Goal: Transaction & Acquisition: Purchase product/service

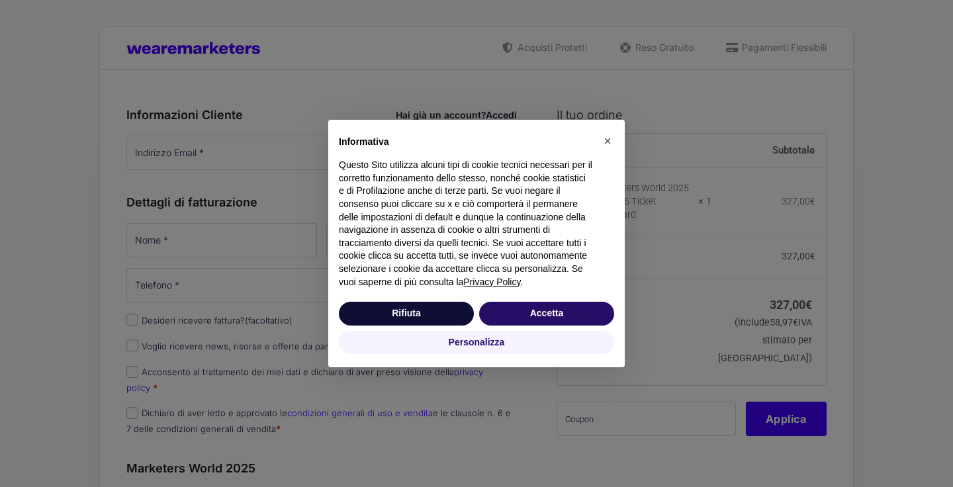
click at [569, 326] on button "Accetta" at bounding box center [546, 314] width 135 height 24
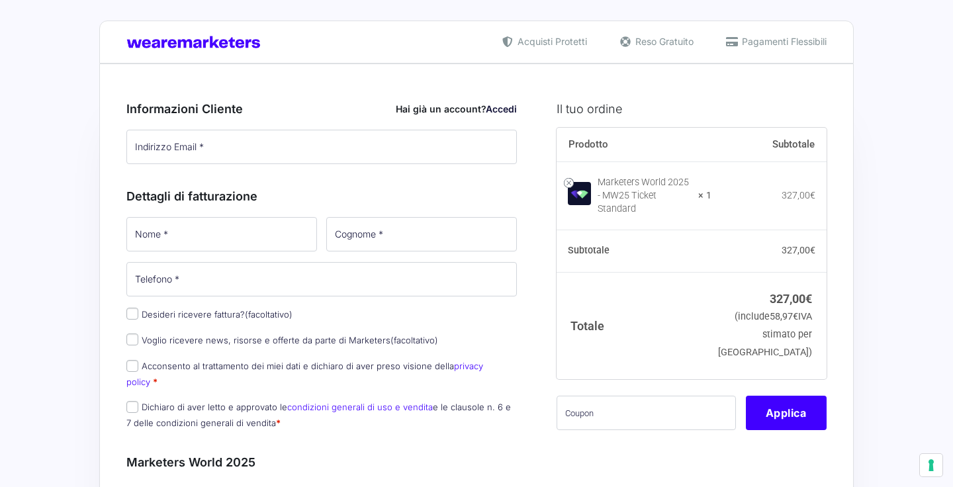
scroll to position [8, 0]
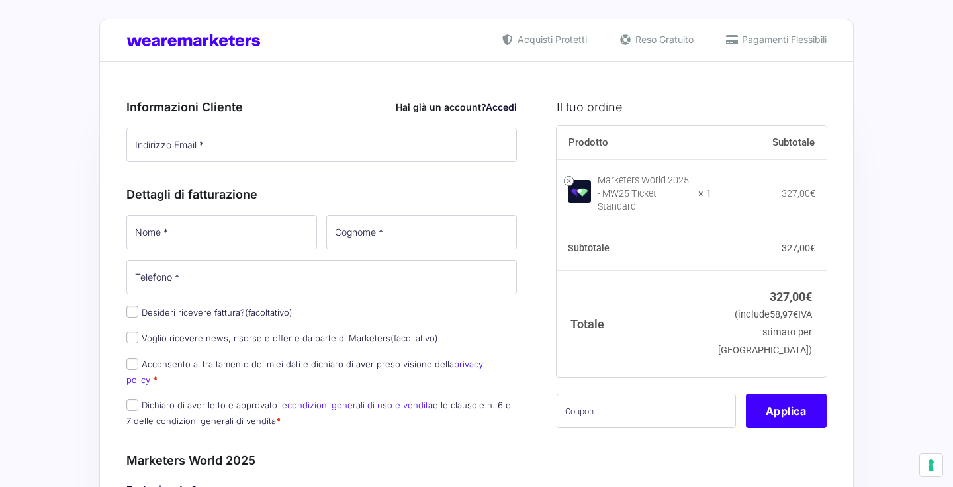
click at [501, 109] on link "Accedi" at bounding box center [501, 106] width 31 height 11
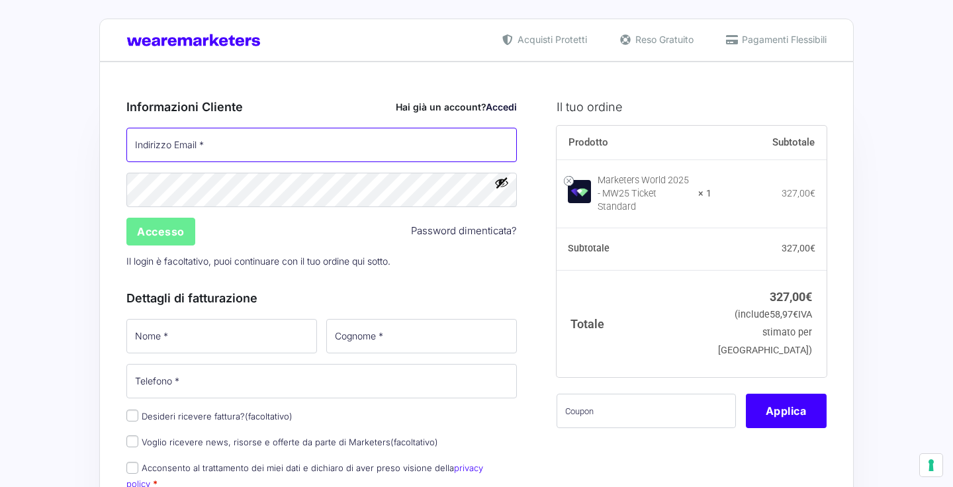
type input "[PERSON_NAME][EMAIL_ADDRESS][DOMAIN_NAME]"
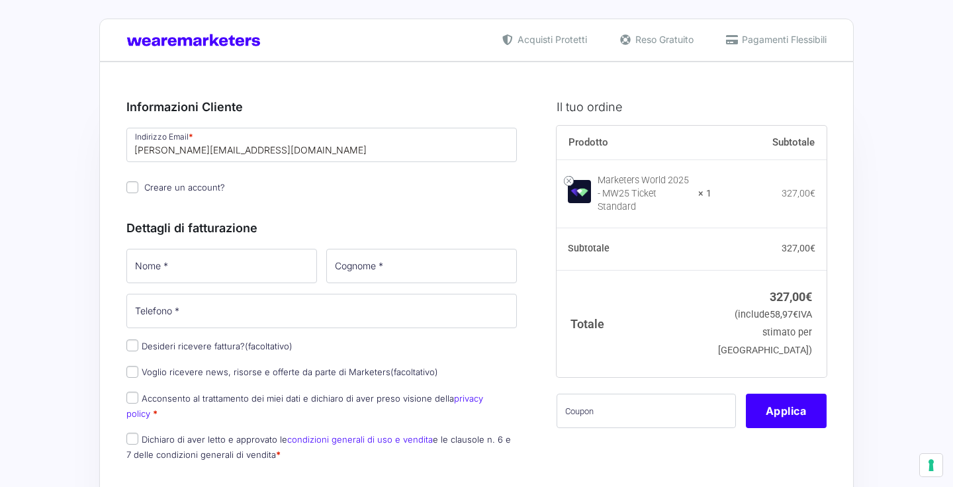
click at [500, 185] on div "Indirizzo Email * [PERSON_NAME][EMAIL_ADDRESS][DOMAIN_NAME] Password * Accesso …" at bounding box center [322, 162] width 400 height 72
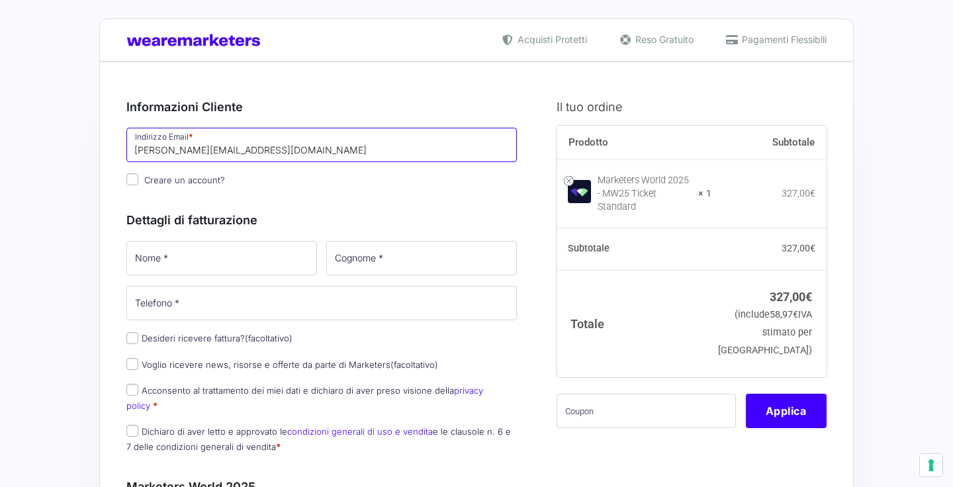
click at [382, 156] on input "[PERSON_NAME][EMAIL_ADDRESS][DOMAIN_NAME]" at bounding box center [321, 145] width 390 height 34
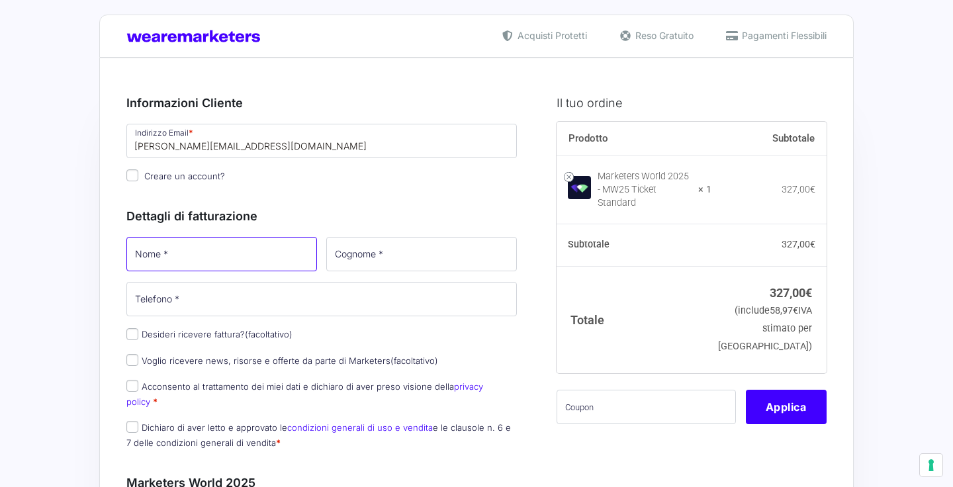
click at [273, 259] on input "Nome *" at bounding box center [221, 254] width 191 height 34
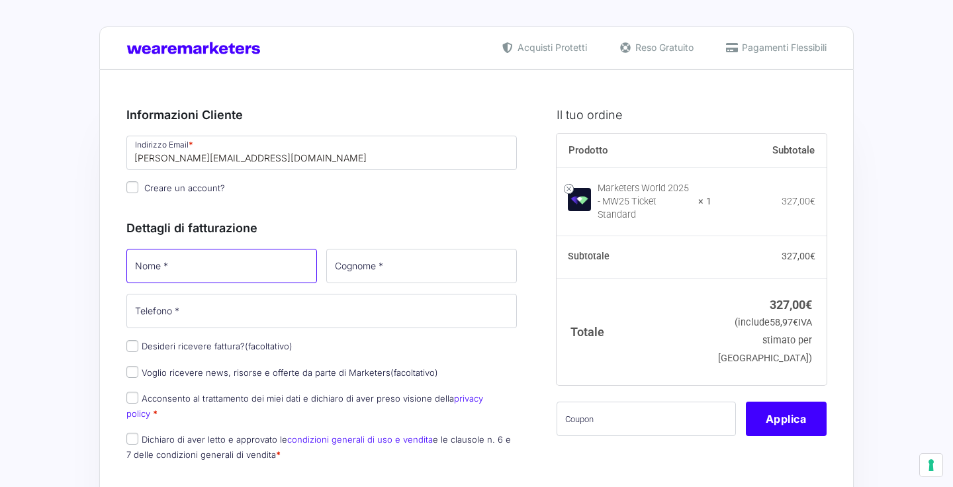
scroll to position [0, 0]
click at [253, 254] on input "Nome *" at bounding box center [221, 266] width 191 height 34
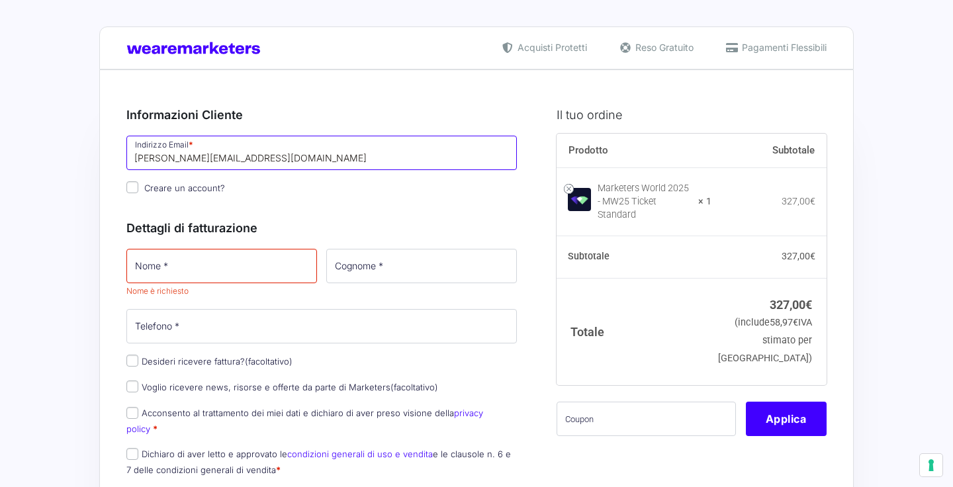
click at [304, 163] on input "[PERSON_NAME][EMAIL_ADDRESS][DOMAIN_NAME]" at bounding box center [321, 153] width 390 height 34
click at [500, 159] on input "[PERSON_NAME][EMAIL_ADDRESS][DOMAIN_NAME]" at bounding box center [321, 153] width 390 height 34
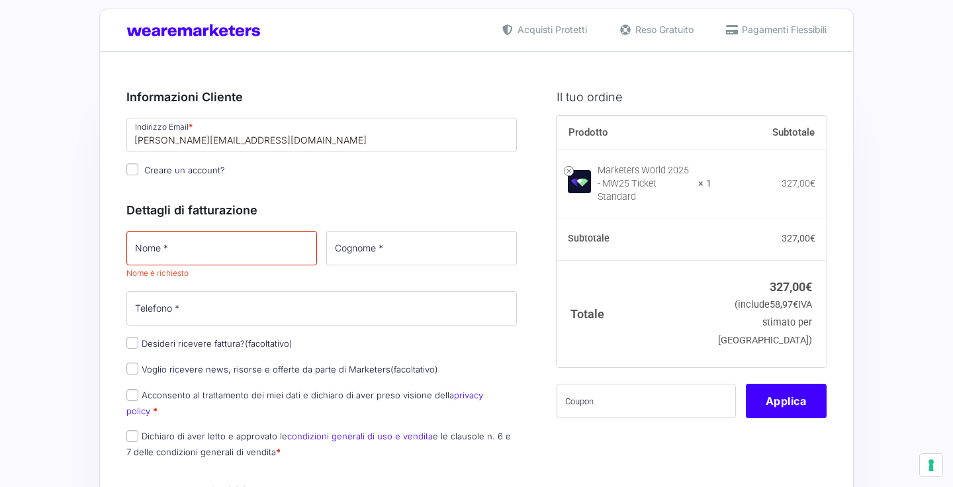
scroll to position [22, 0]
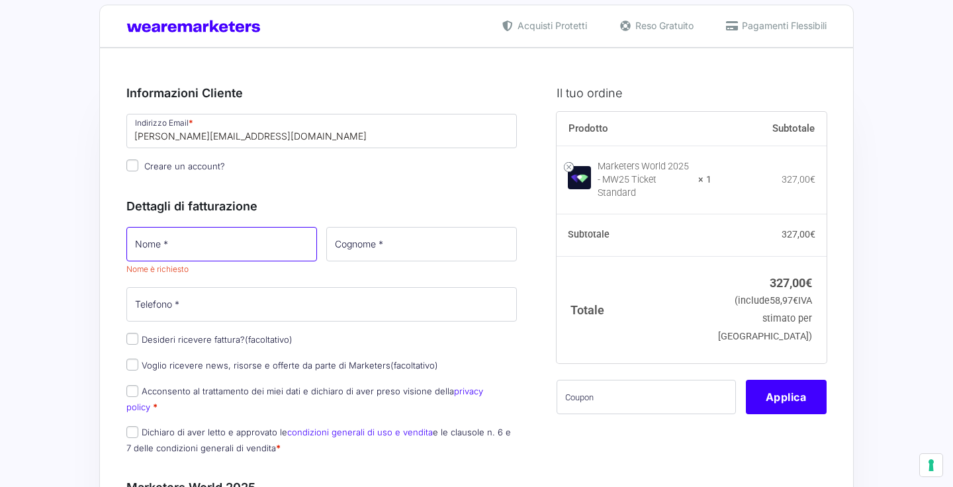
click at [257, 234] on input "Nome *" at bounding box center [221, 244] width 191 height 34
type input "[PERSON_NAME]"
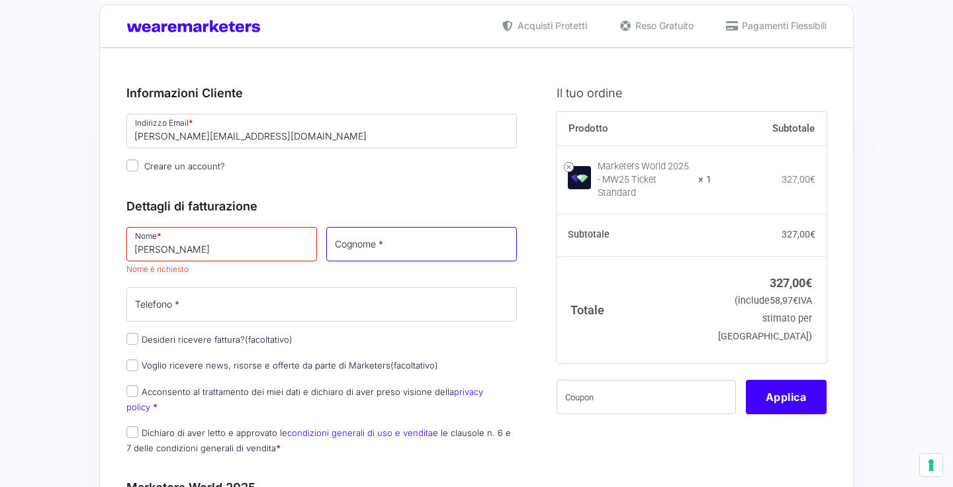
click at [455, 244] on input "Cognome *" at bounding box center [421, 244] width 191 height 34
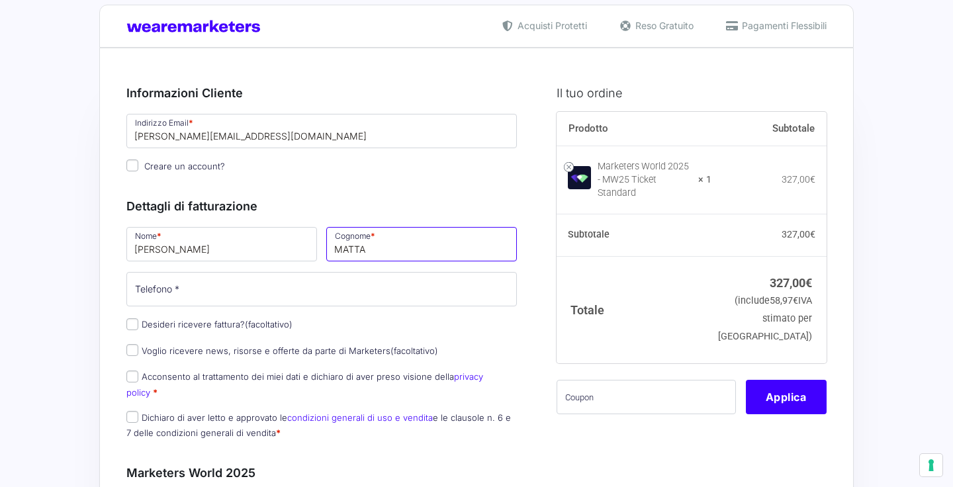
type input "MATTA"
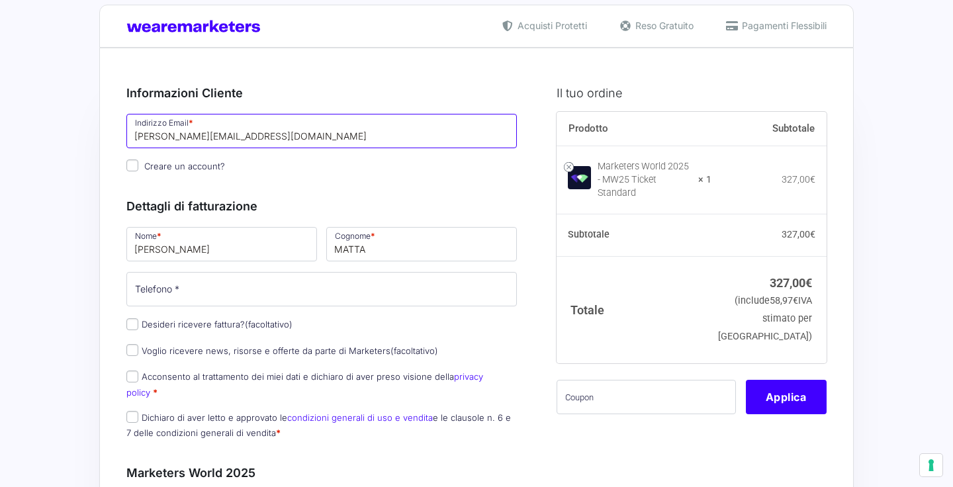
click at [272, 140] on input "[PERSON_NAME][EMAIL_ADDRESS][DOMAIN_NAME]" at bounding box center [321, 131] width 390 height 34
drag, startPoint x: 272, startPoint y: 140, endPoint x: 101, endPoint y: 120, distance: 172.5
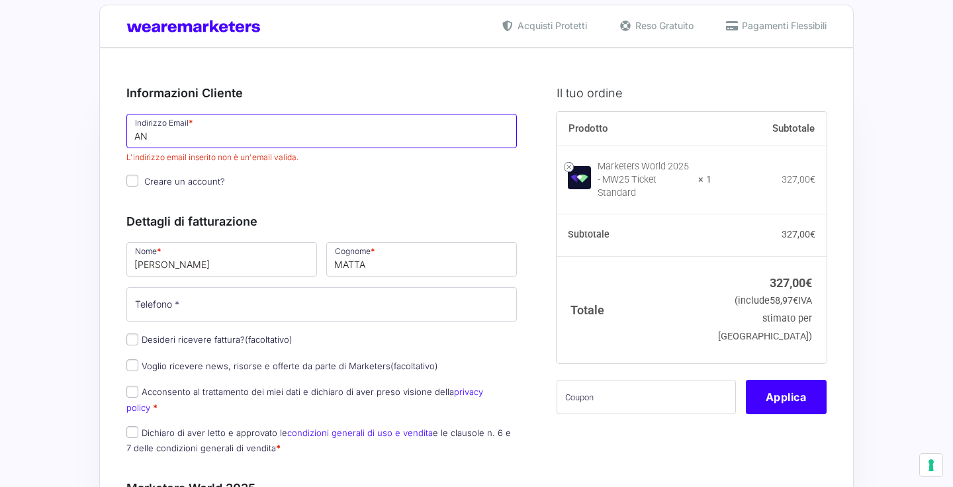
type input "A"
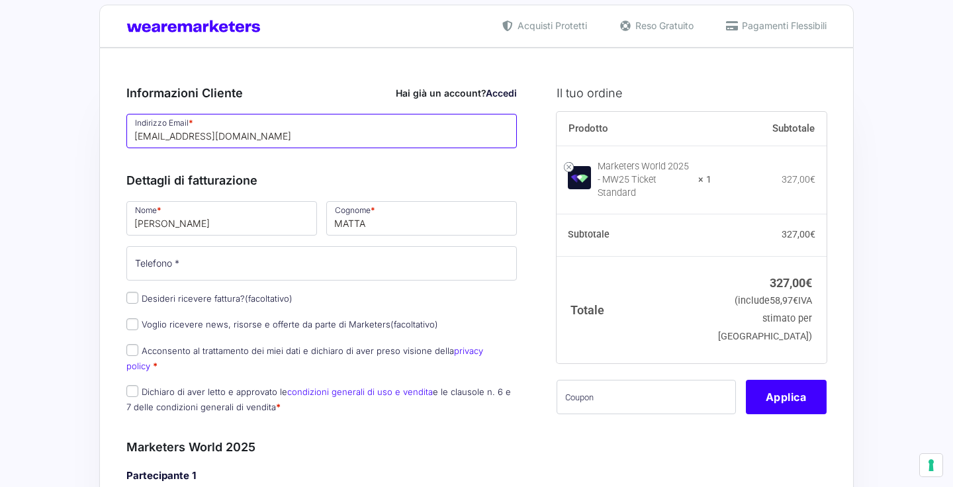
type input "[EMAIL_ADDRESS][DOMAIN_NAME]"
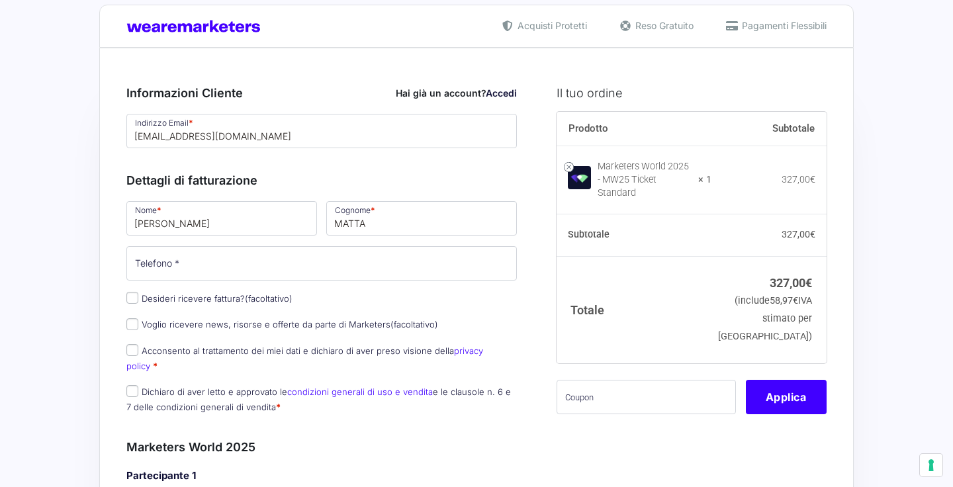
click at [315, 158] on div "Dettagli di fatturazione Nome * [PERSON_NAME] * MATTA Telefono * Desideri ricev…" at bounding box center [321, 290] width 390 height 267
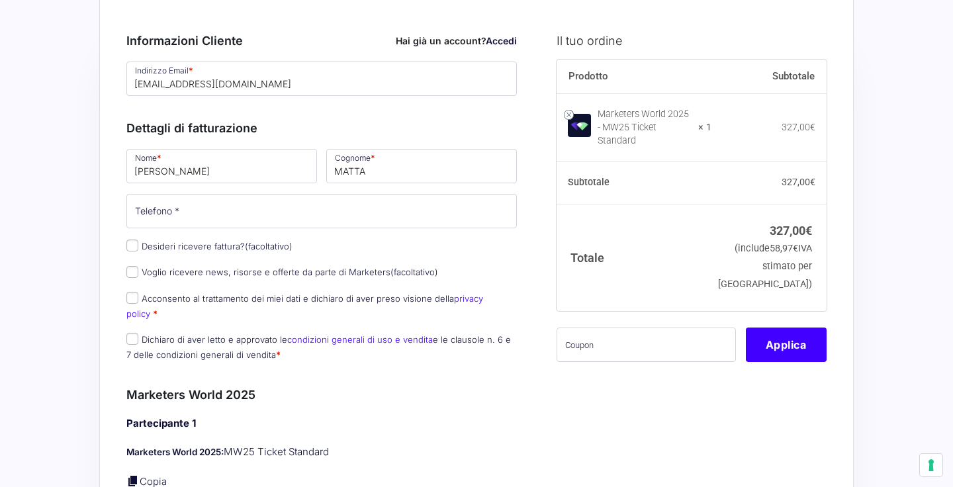
scroll to position [137, 0]
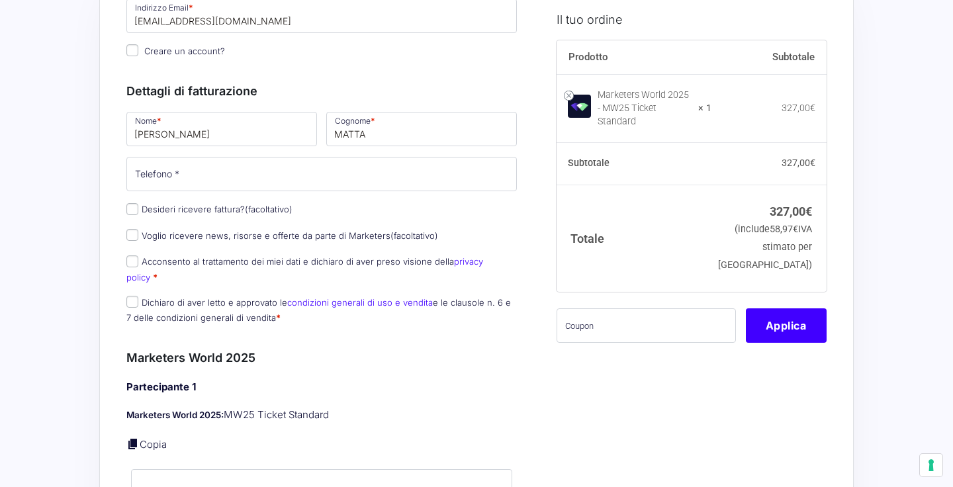
click at [255, 154] on div "Nome * [PERSON_NAME] * MATTA Telefono * Desideri ricevere fattura? (facoltativo…" at bounding box center [322, 222] width 400 height 224
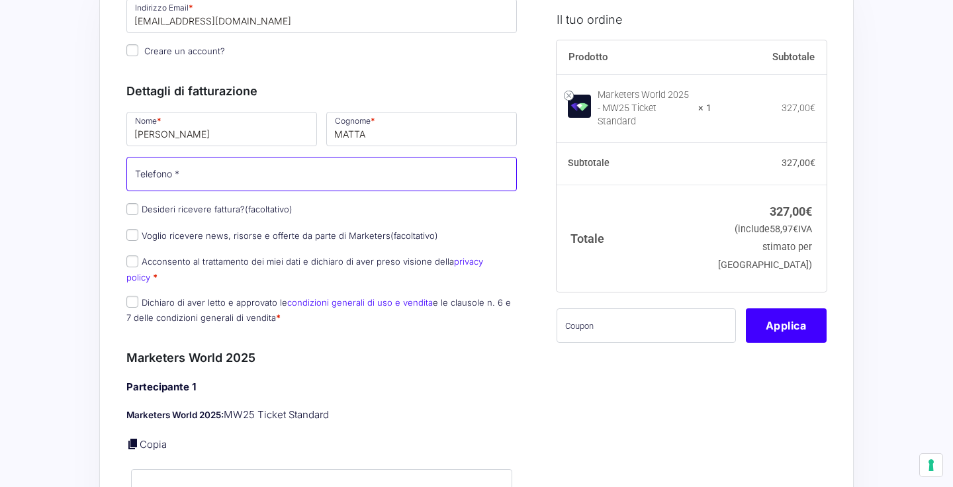
click at [233, 176] on input "Telefono *" at bounding box center [321, 174] width 390 height 34
type input "3397613723"
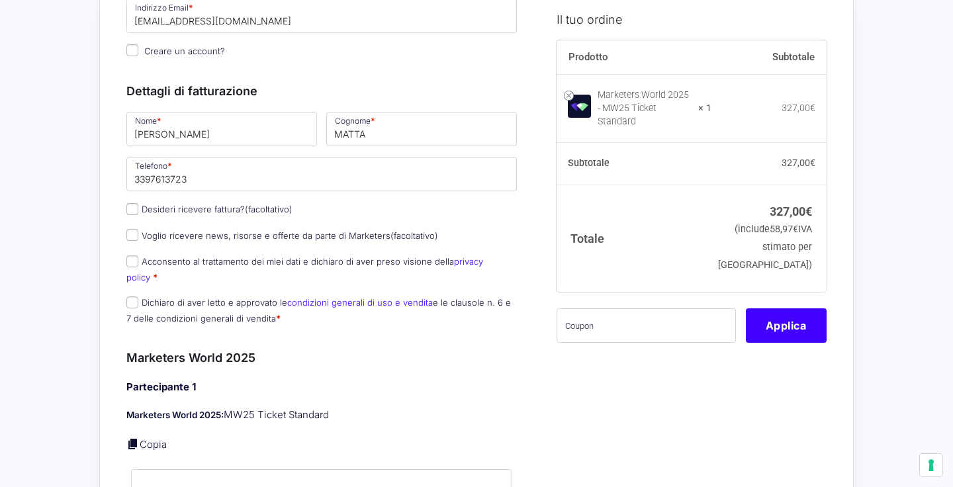
click at [279, 240] on label "Voglio ricevere news, risorse e offerte da parte di Marketers (facoltativo)" at bounding box center [282, 235] width 312 height 11
click at [138, 240] on input "Voglio ricevere news, risorse e offerte da parte di Marketers (facoltativo)" at bounding box center [132, 235] width 12 height 12
checkbox input "true"
click at [268, 263] on label "Acconsento al trattamento dei miei dati e dichiaro di aver preso visione della …" at bounding box center [304, 269] width 357 height 26
click at [138, 263] on input "Acconsento al trattamento dei miei dati e dichiaro di aver preso visione della …" at bounding box center [132, 261] width 12 height 12
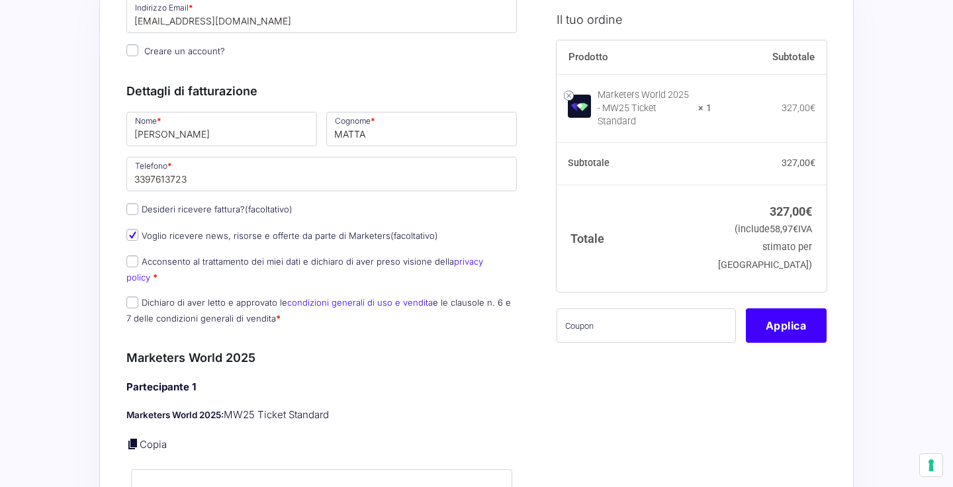
checkbox input "true"
click at [244, 297] on label "Dichiaro di aver letto e approvato le condizioni generali di uso e vendita e le…" at bounding box center [318, 310] width 384 height 26
click at [138, 296] on input "Dichiaro di aver letto e approvato le condizioni generali di uso e vendita e le…" at bounding box center [132, 302] width 12 height 12
checkbox input "true"
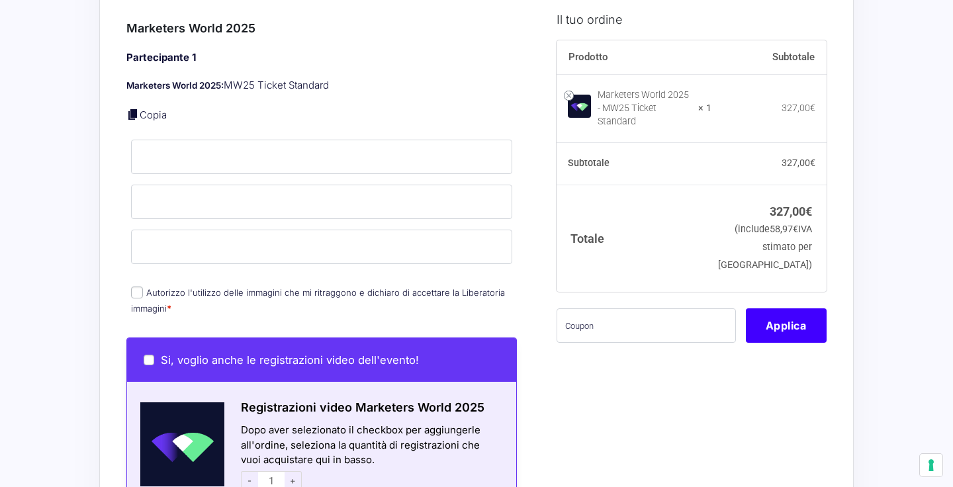
scroll to position [476, 0]
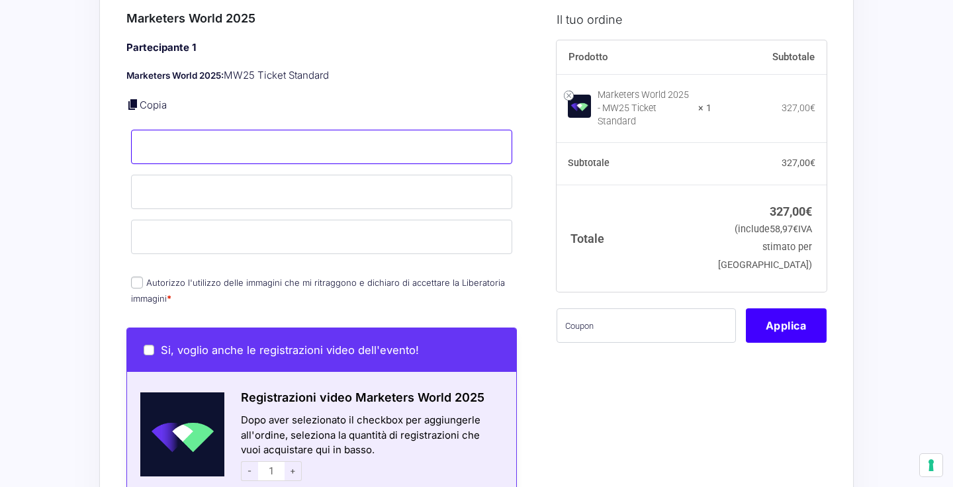
click at [207, 132] on input "Nome *" at bounding box center [321, 147] width 381 height 34
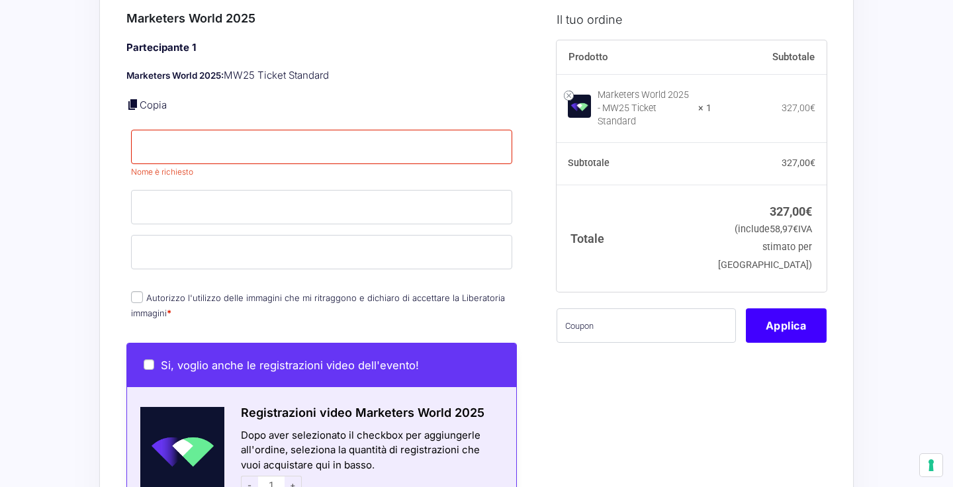
click at [142, 265] on div "Partecipante 1 Marketers World 2025: MW25 Ticket Standard Copia Nome * Nome è r…" at bounding box center [321, 181] width 390 height 283
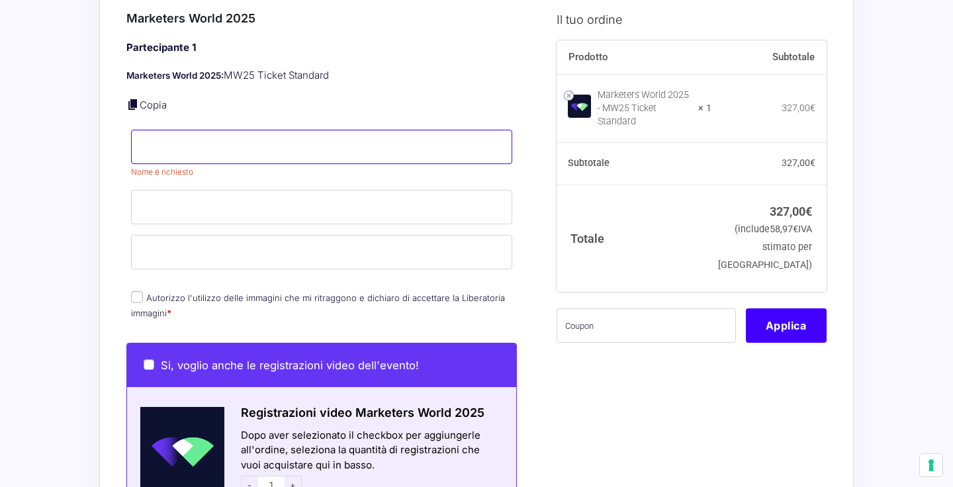
click at [191, 130] on input "Nome *" at bounding box center [321, 147] width 381 height 34
type input "a"
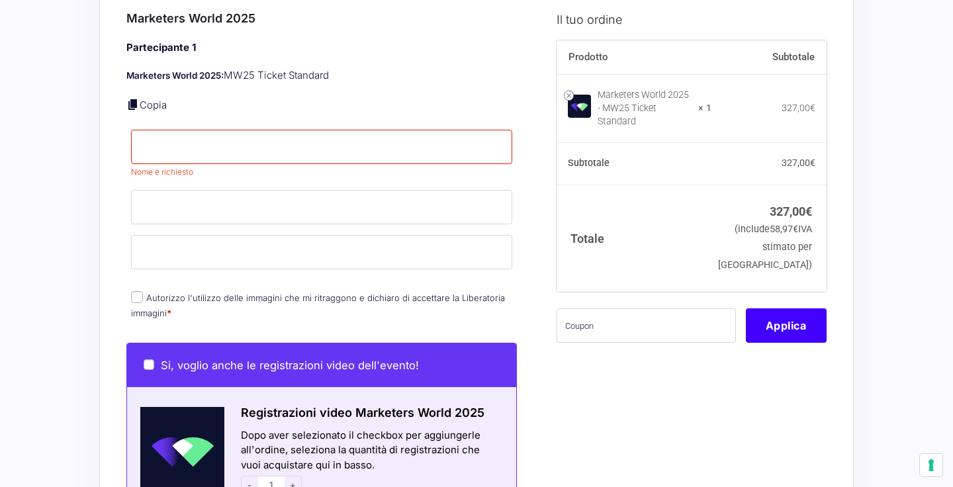
type input "[PERSON_NAME][EMAIL_ADDRESS][DOMAIN_NAME]"
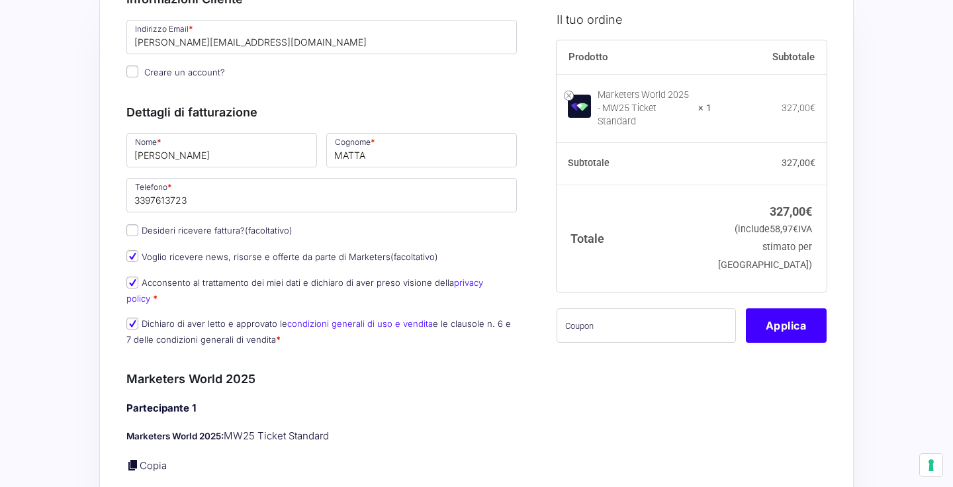
scroll to position [478, 0]
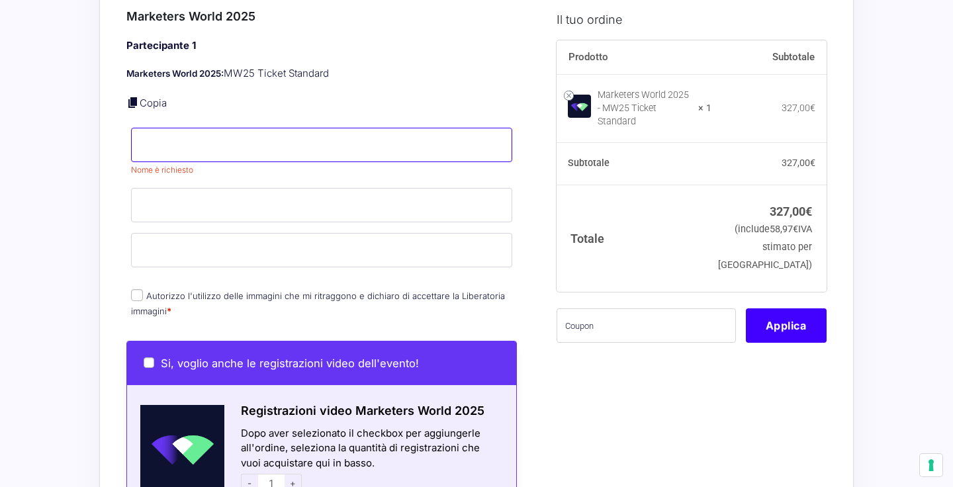
click at [214, 131] on input "Nome *" at bounding box center [321, 145] width 381 height 34
type input "[PERSON_NAME]"
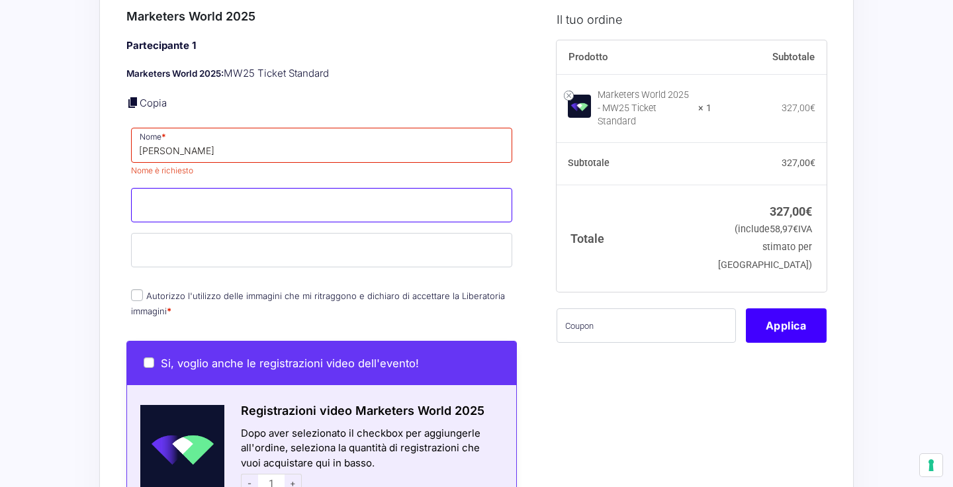
click at [377, 161] on div "Partecipante 1 Marketers World 2025: MW25 Ticket Standard Copia Nome * [PERSON_…" at bounding box center [321, 179] width 390 height 283
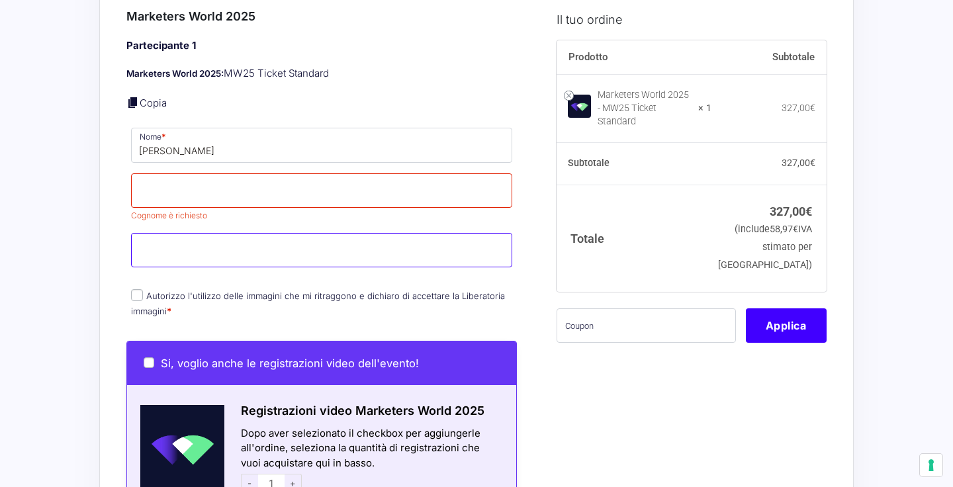
click at [328, 203] on div "Partecipante 1 Marketers World 2025: MW25 Ticket Standard Copia Nome * [PERSON_…" at bounding box center [321, 179] width 390 height 283
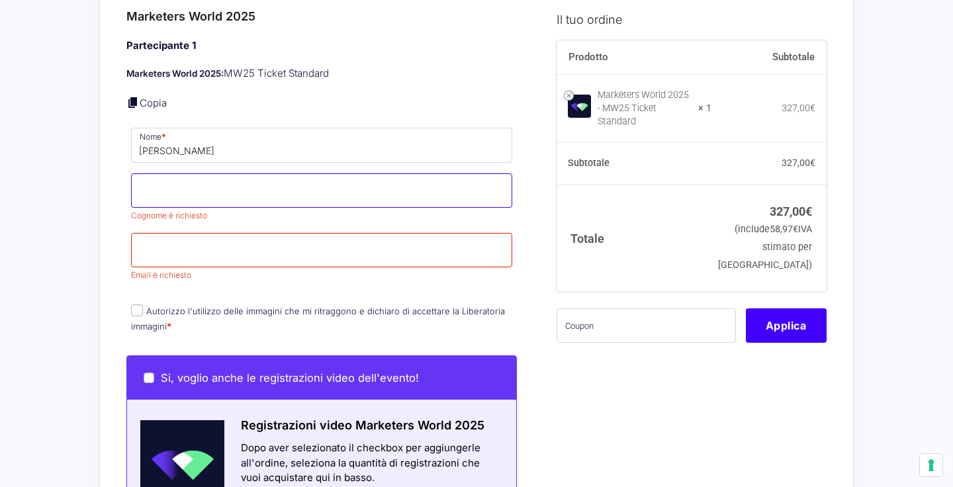
click at [334, 173] on input "Cognome *" at bounding box center [321, 190] width 381 height 34
click at [337, 179] on input "Cognome *" at bounding box center [321, 190] width 381 height 34
type input "MATTA"
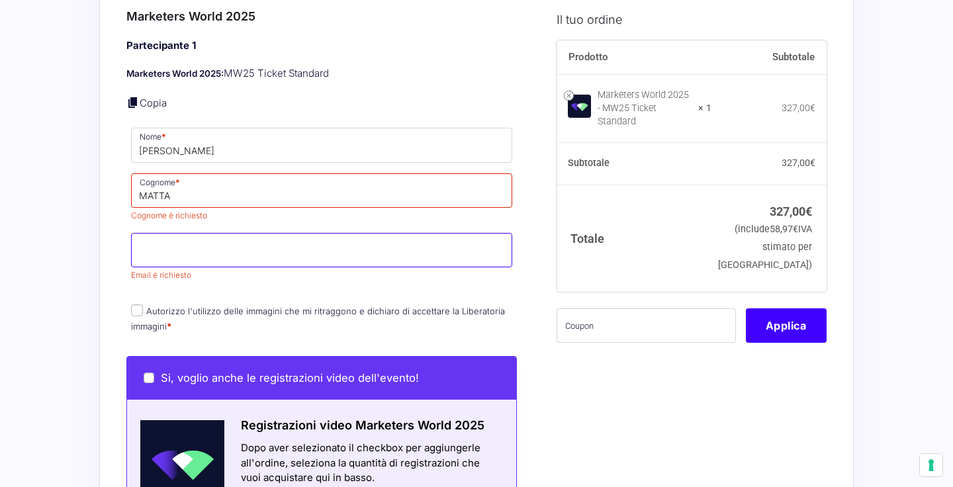
click at [336, 247] on p "Email * Email è richiesto" at bounding box center [321, 258] width 390 height 54
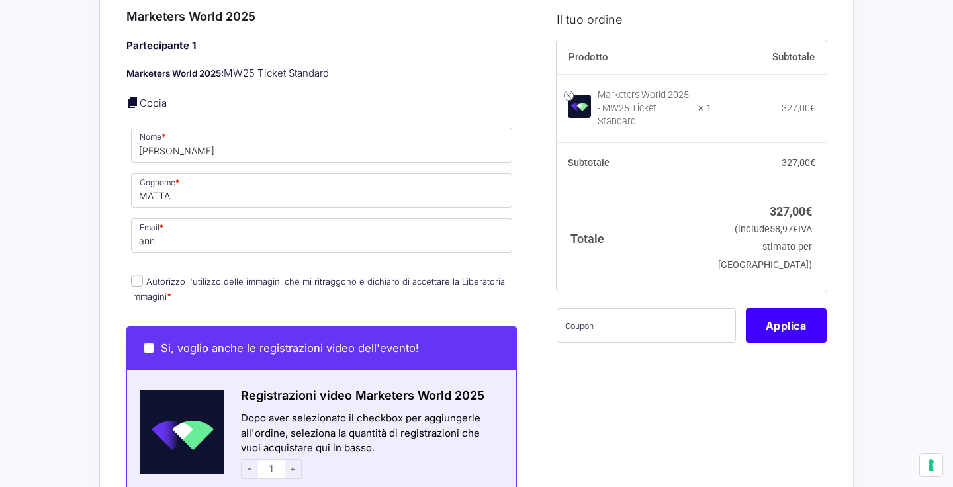
click at [279, 272] on p "Autorizzo l'utilizzo delle immagini che mi ritraggono e dichiaro di accettare l…" at bounding box center [321, 289] width 390 height 34
click at [246, 240] on div "Partecipante 1 Marketers World 2025: MW25 Ticket Standard Copia Nome * [PERSON_…" at bounding box center [321, 172] width 390 height 268
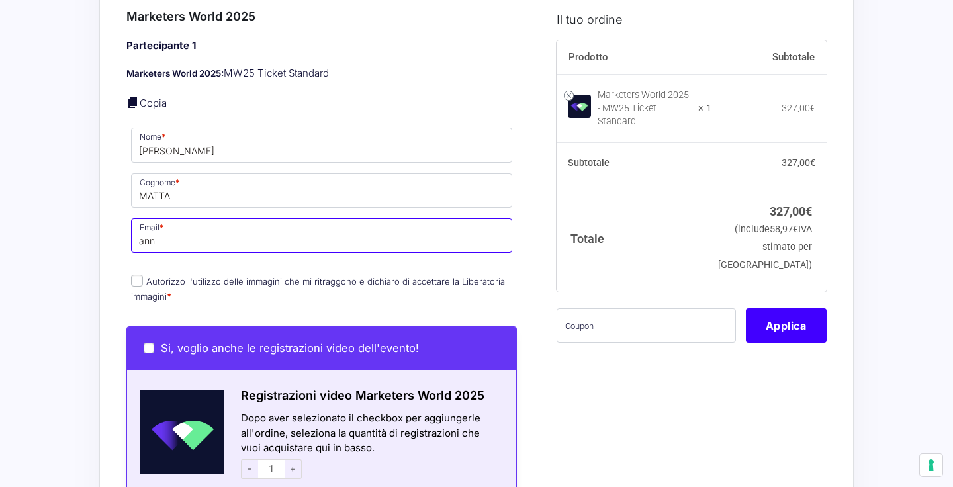
click at [236, 226] on input "ann" at bounding box center [321, 235] width 381 height 34
type input "[PERSON_NAME][EMAIL_ADDRESS][DOMAIN_NAME]"
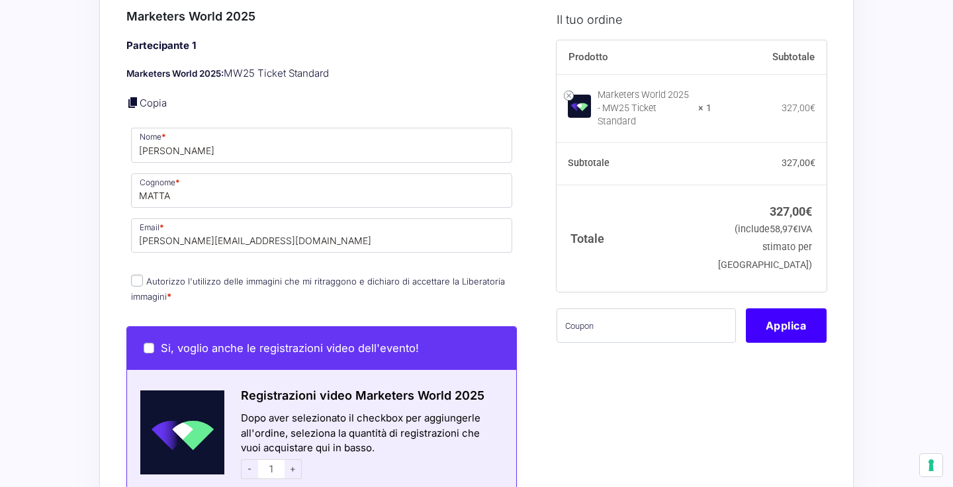
click at [480, 280] on p "Autorizzo l'utilizzo delle immagini che mi ritraggono e dichiaro di accettare l…" at bounding box center [321, 289] width 390 height 34
click at [139, 275] on input "Autorizzo l'utilizzo delle immagini che mi ritraggono e dichiaro di accettare l…" at bounding box center [137, 281] width 12 height 12
checkbox input "true"
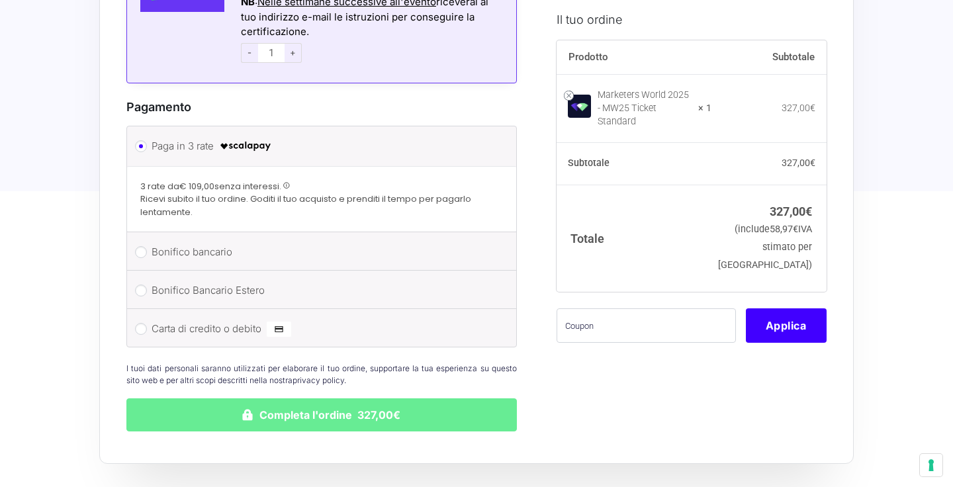
scroll to position [1178, 0]
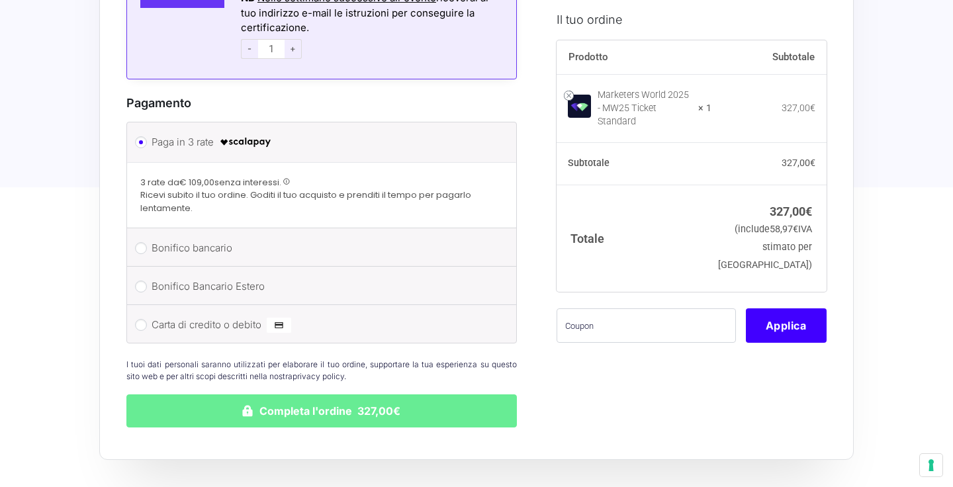
click at [214, 315] on label "Carta di credito o debito" at bounding box center [320, 325] width 336 height 20
click at [147, 319] on input "Carta di credito o debito" at bounding box center [141, 325] width 12 height 12
radio input "true"
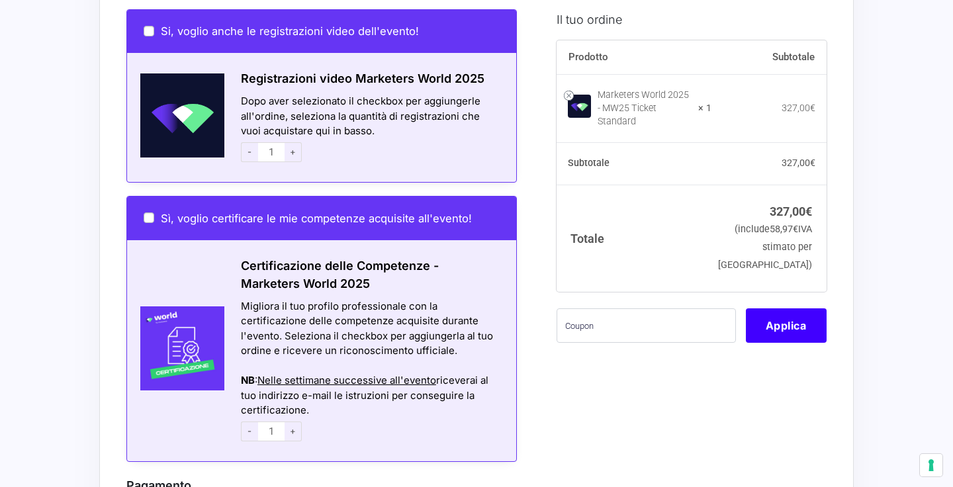
scroll to position [795, 0]
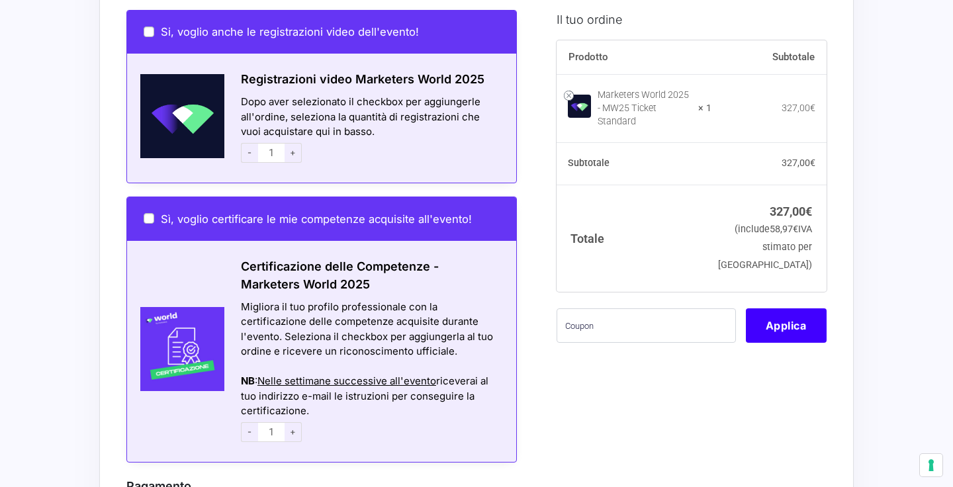
click at [296, 143] on span "+" at bounding box center [293, 153] width 17 height 20
click at [251, 143] on span "-" at bounding box center [249, 153] width 17 height 20
type input "1"
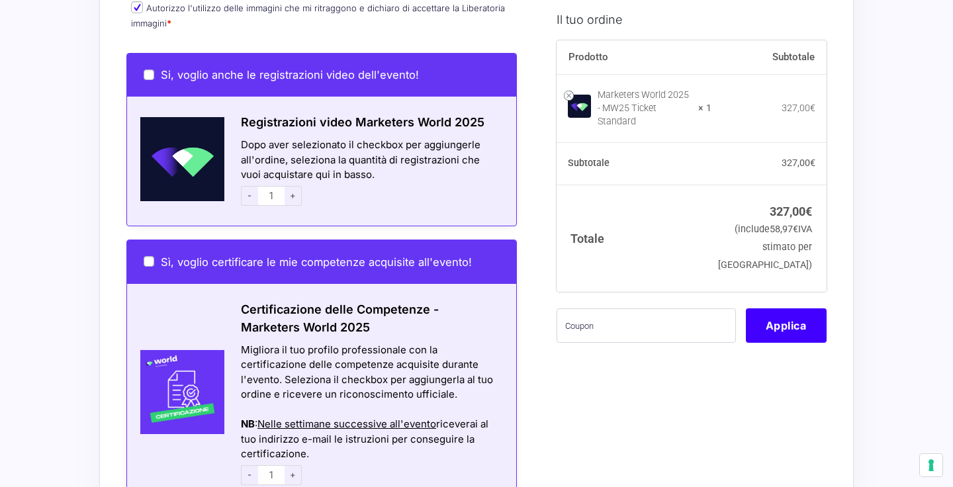
scroll to position [735, 0]
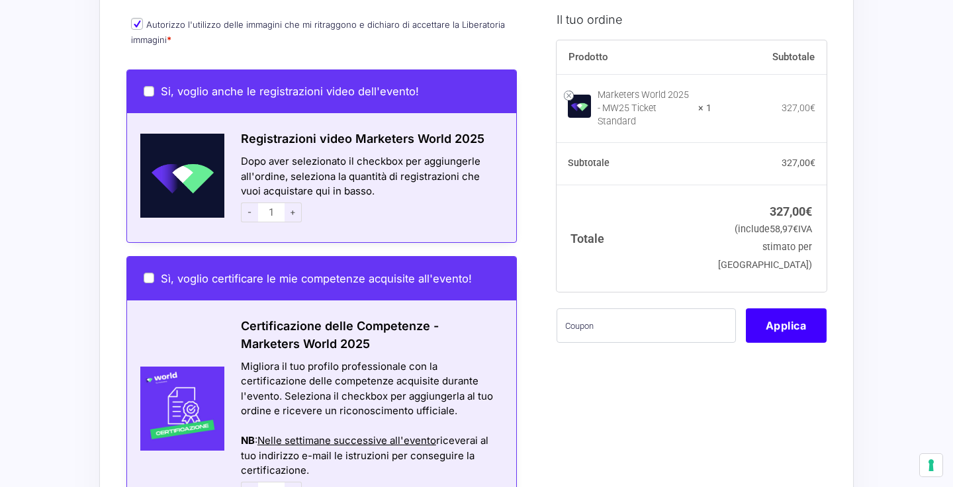
click at [148, 86] on input "Si, voglio anche le registrazioni video dell'evento!" at bounding box center [149, 91] width 11 height 11
checkbox input "true"
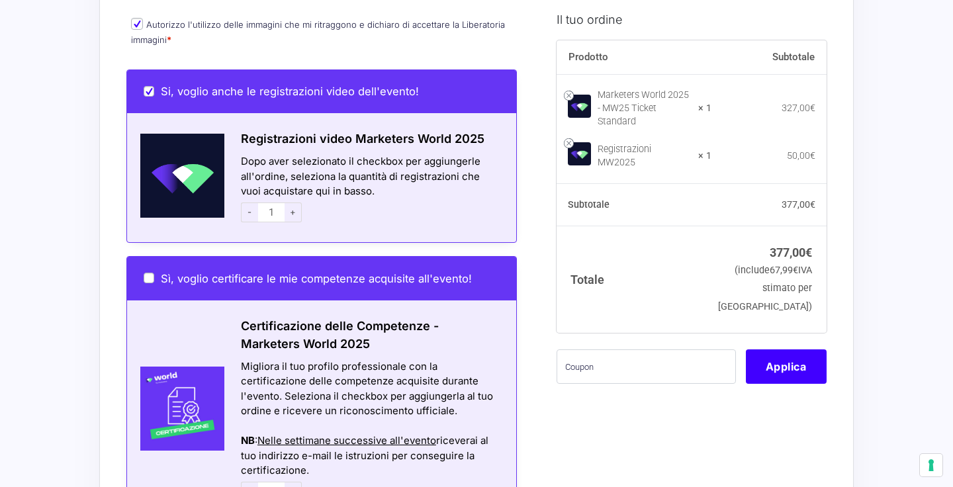
click at [148, 86] on input "Si, voglio anche le registrazioni video dell'evento!" at bounding box center [149, 91] width 11 height 11
checkbox input "false"
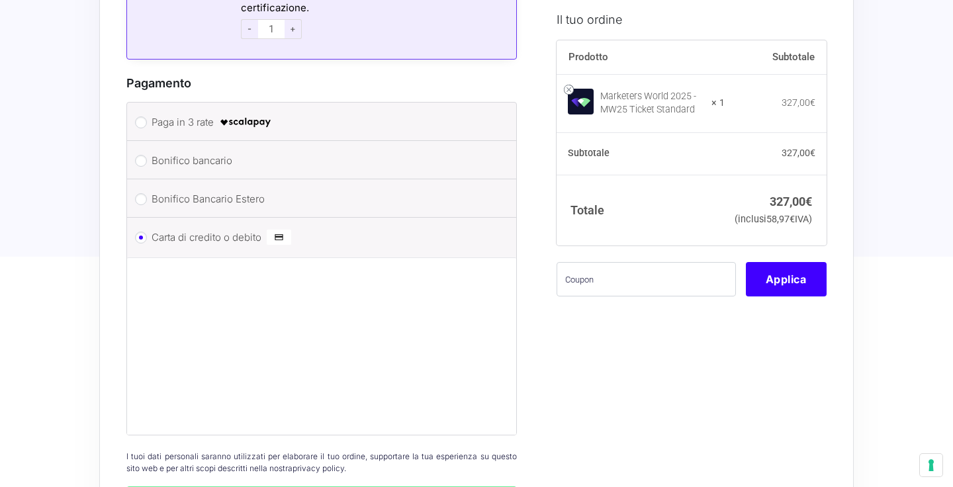
scroll to position [1236, 0]
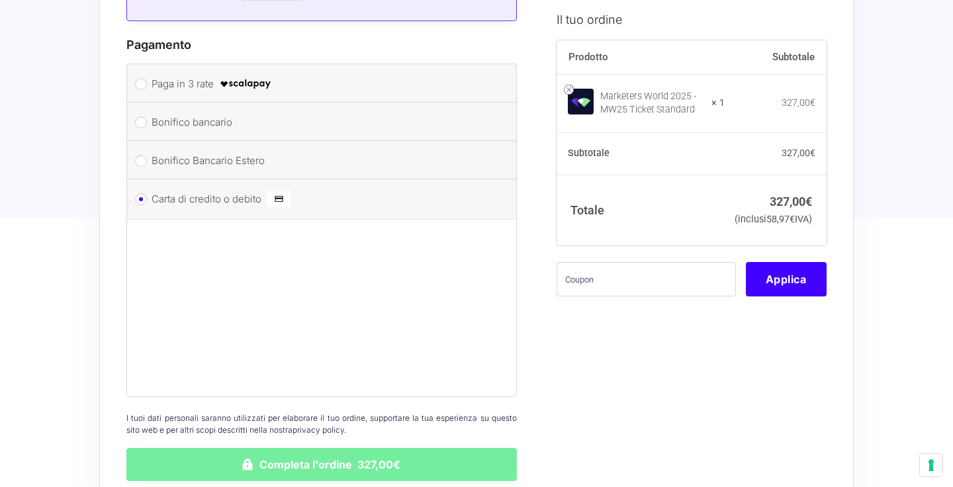
click at [369, 448] on button "Completa l'ordine 327,00€" at bounding box center [321, 464] width 390 height 33
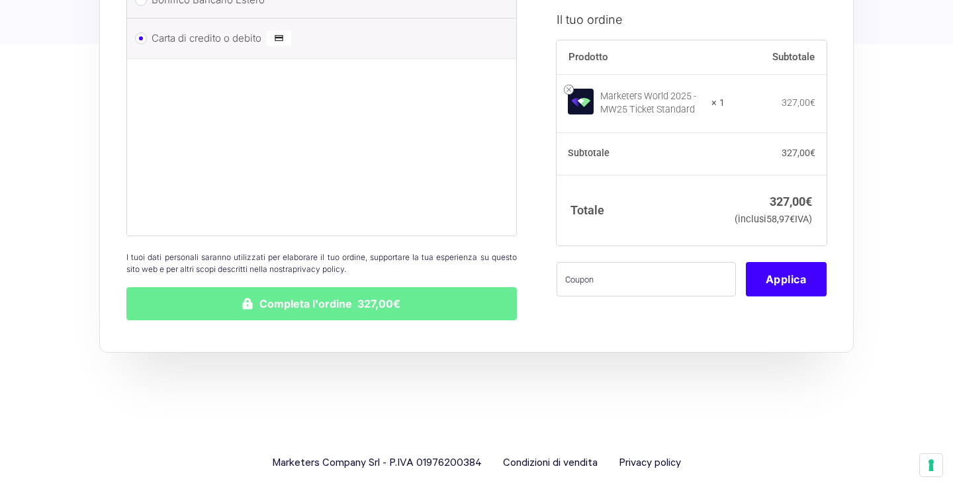
scroll to position [1463, 0]
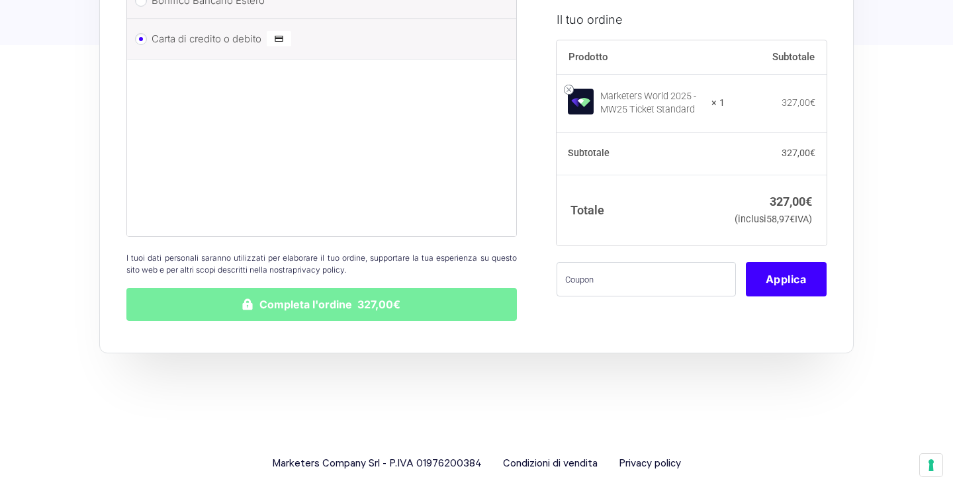
click at [341, 289] on button "Completa l'ordine 327,00€" at bounding box center [321, 304] width 390 height 33
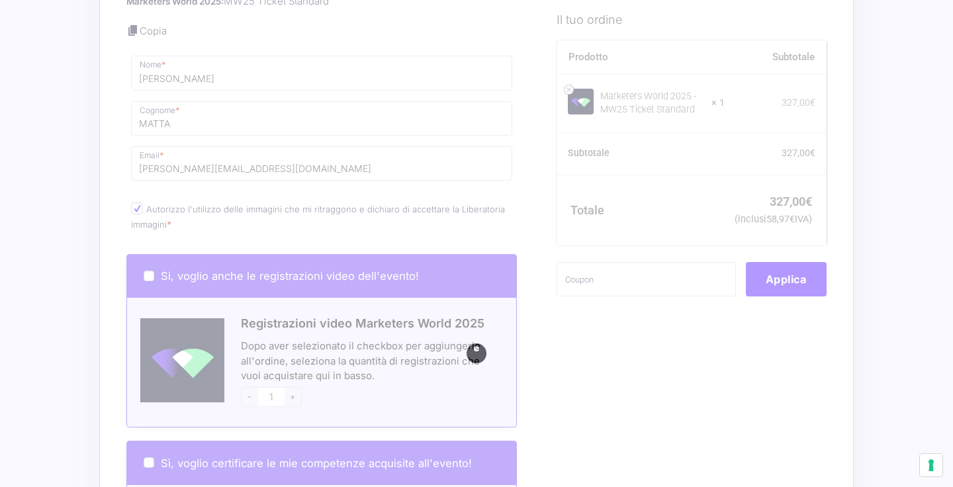
scroll to position [592, 0]
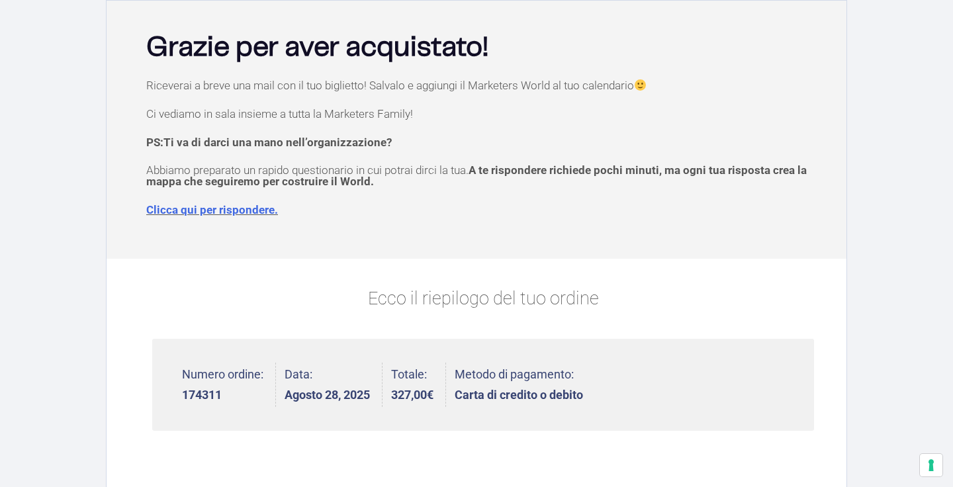
scroll to position [77, 0]
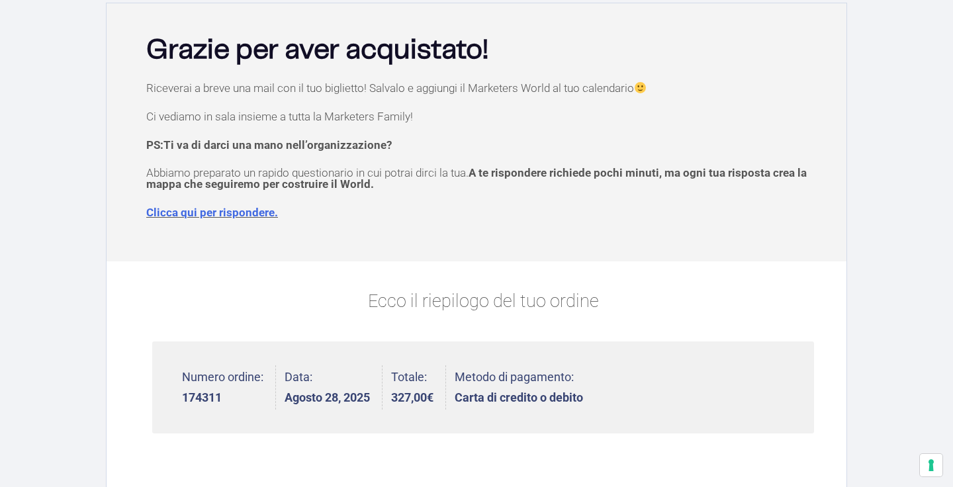
click at [248, 214] on link "Clicca qui per rispondere." at bounding box center [212, 212] width 132 height 13
